Goal: Task Accomplishment & Management: Manage account settings

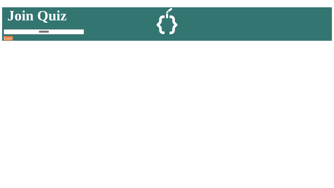
click at [190, 172] on link "Sign up here." at bounding box center [189, 173] width 31 height 6
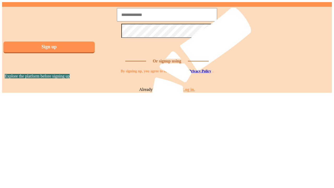
click at [190, 92] on link "Log in." at bounding box center [189, 89] width 13 height 4
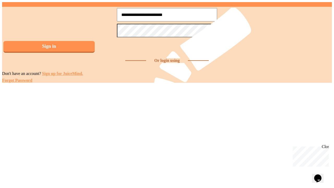
type input "**********"
